Goal: Task Accomplishment & Management: Use online tool/utility

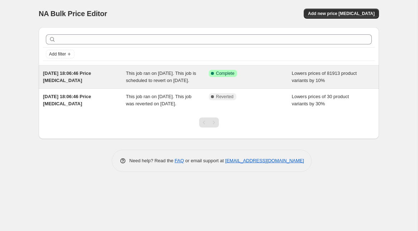
click at [185, 83] on span "This job ran on [DATE]. This job is scheduled to revert on [DATE]." at bounding box center [161, 77] width 70 height 13
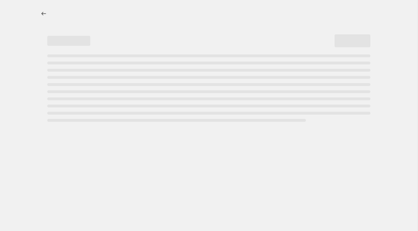
select select "percentage"
select select "no_change"
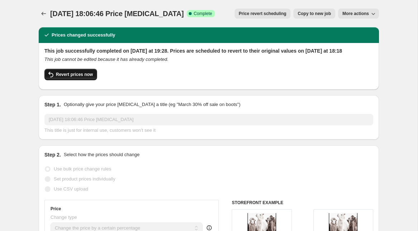
click at [86, 77] on span "Revert prices now" at bounding box center [74, 75] width 37 height 6
checkbox input "false"
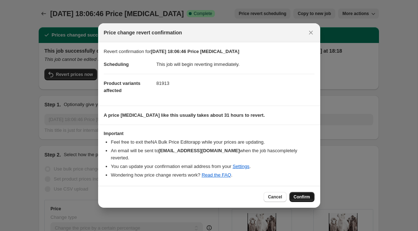
click at [307, 194] on span "Confirm" at bounding box center [302, 197] width 16 height 6
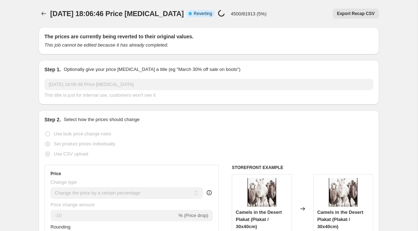
scroll to position [1, 0]
